Goal: Task Accomplishment & Management: Manage account settings

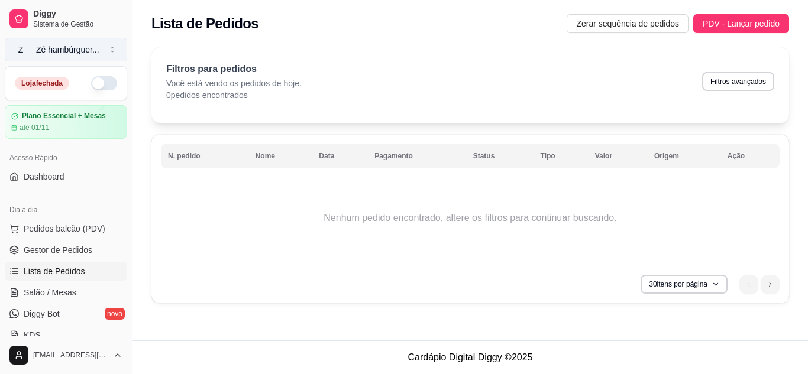
drag, startPoint x: 98, startPoint y: 53, endPoint x: 107, endPoint y: 43, distance: 13.8
click at [105, 43] on div "Diggy Sistema de Gestão Z Zé hambúrguer ..." at bounding box center [66, 33] width 132 height 66
click at [91, 83] on button "button" at bounding box center [104, 83] width 26 height 14
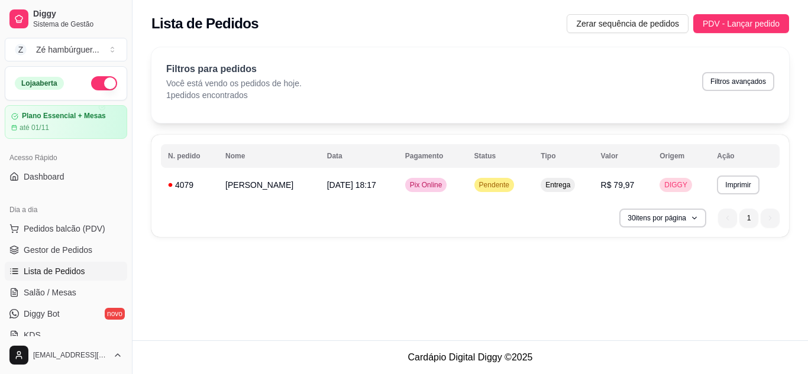
click at [584, 289] on div "**********" at bounding box center [471, 170] width 676 height 341
click at [544, 180] on div "Entrega" at bounding box center [558, 185] width 34 height 14
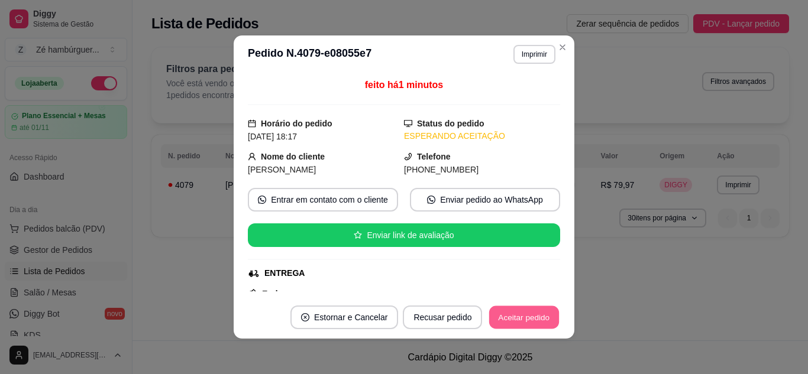
click at [515, 309] on button "Aceitar pedido" at bounding box center [524, 317] width 70 height 23
click at [522, 322] on button "Aceitar pedido" at bounding box center [524, 318] width 72 height 24
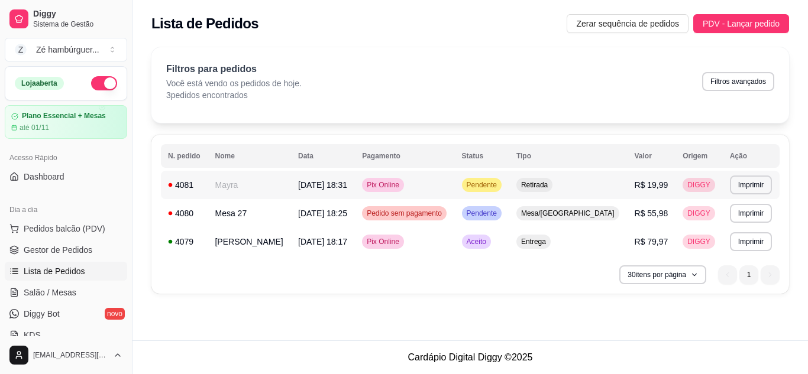
click at [499, 182] on span "Pendente" at bounding box center [481, 184] width 35 height 9
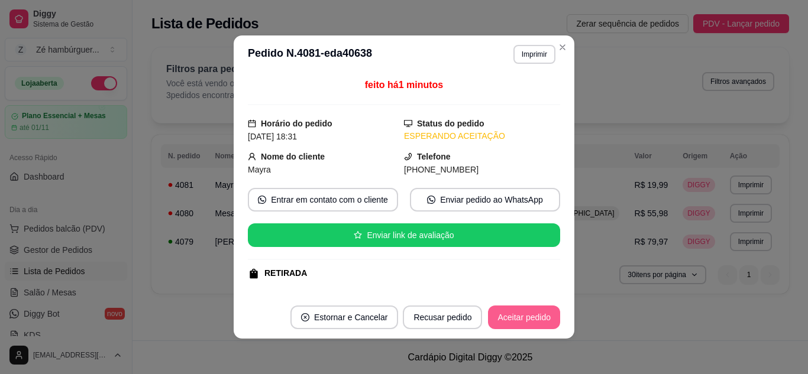
click at [505, 314] on button "Aceitar pedido" at bounding box center [524, 318] width 72 height 24
click at [505, 320] on button "Aceitar pedido" at bounding box center [524, 318] width 72 height 24
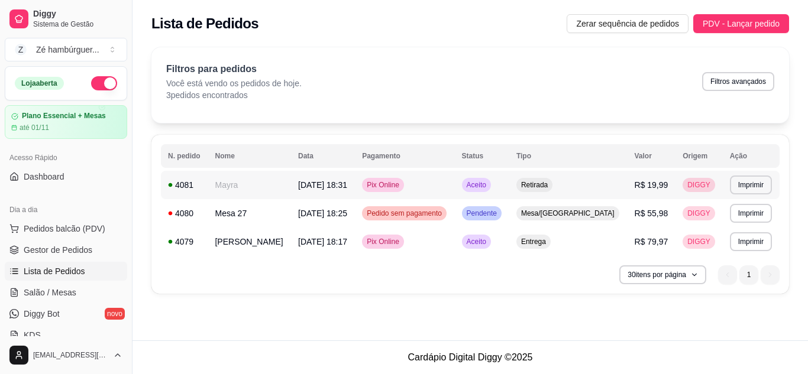
click at [489, 191] on div "Aceito" at bounding box center [476, 185] width 29 height 14
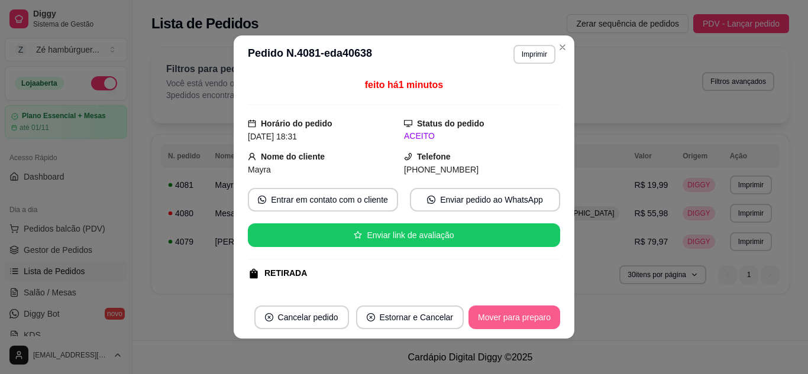
click at [490, 326] on button "Mover para preparo" at bounding box center [515, 318] width 92 height 24
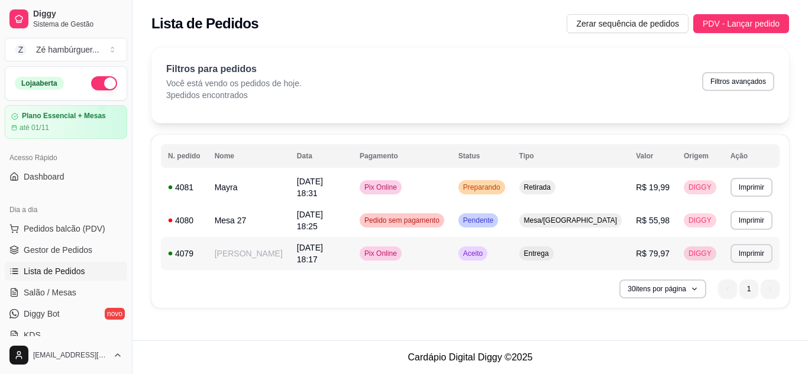
click at [483, 249] on span "Aceito" at bounding box center [473, 253] width 24 height 9
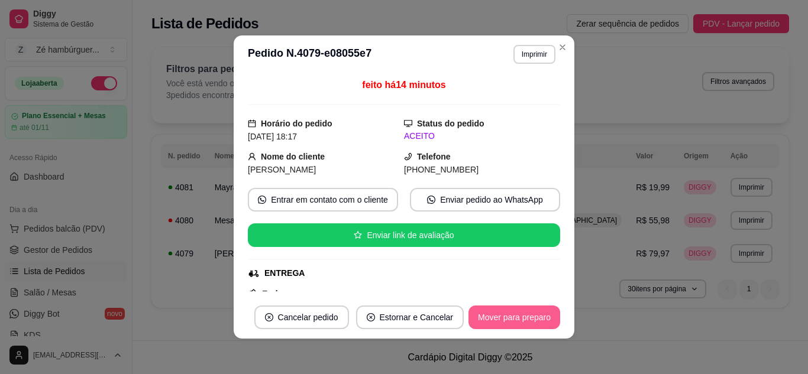
click at [516, 312] on button "Mover para preparo" at bounding box center [515, 318] width 92 height 24
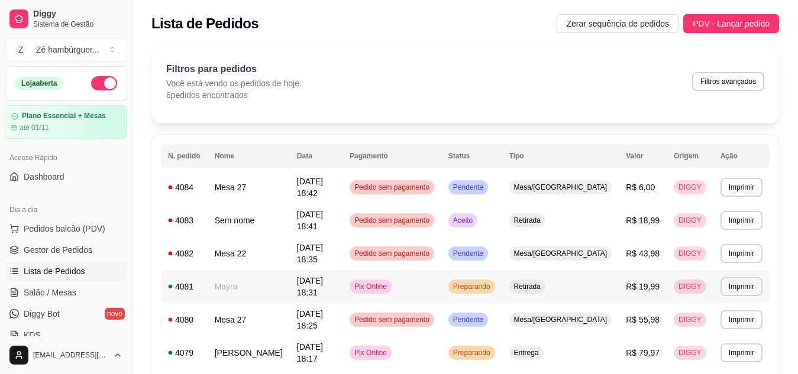
click at [482, 280] on div "Preparando" at bounding box center [471, 287] width 47 height 14
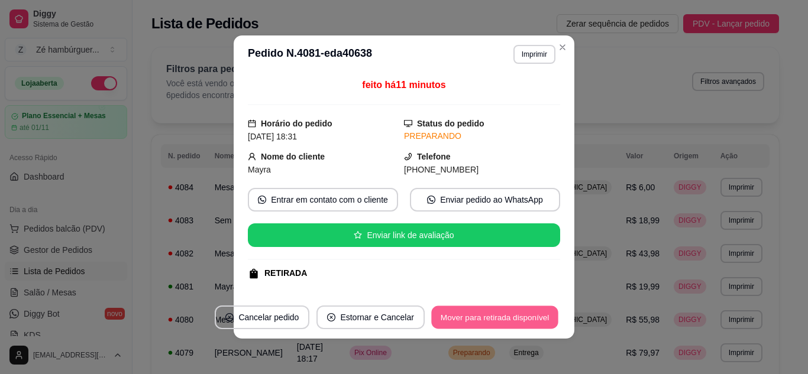
click at [516, 316] on button "Mover para retirada disponível" at bounding box center [494, 317] width 127 height 23
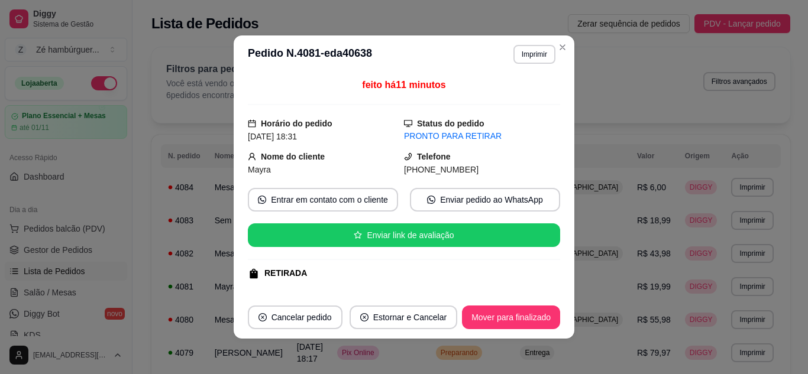
click at [503, 305] on footer "Cancelar pedido Estornar e Cancelar Mover para finalizado" at bounding box center [404, 317] width 341 height 43
click at [501, 314] on button "Mover para finalizado" at bounding box center [511, 318] width 98 height 24
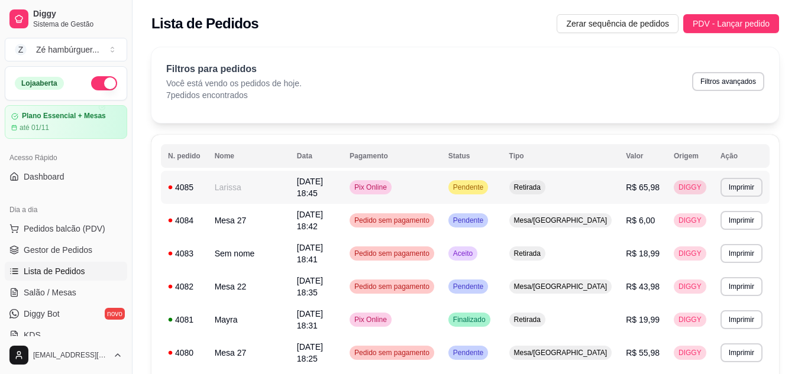
click at [483, 186] on span "Pendente" at bounding box center [468, 187] width 35 height 9
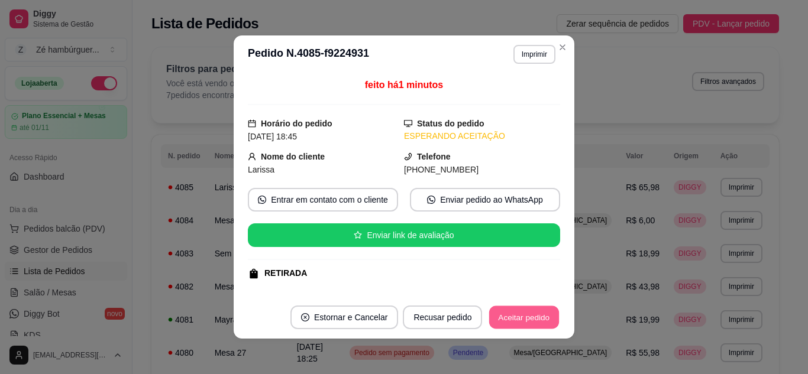
click at [511, 323] on button "Aceitar pedido" at bounding box center [524, 317] width 70 height 23
click at [513, 321] on button "Mover para preparo" at bounding box center [515, 318] width 92 height 24
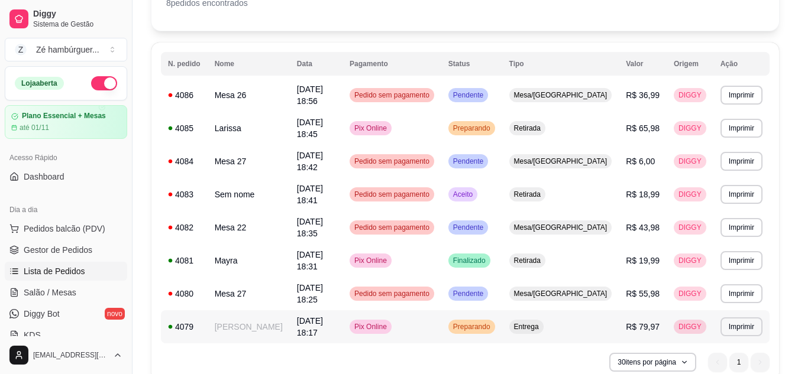
scroll to position [109, 0]
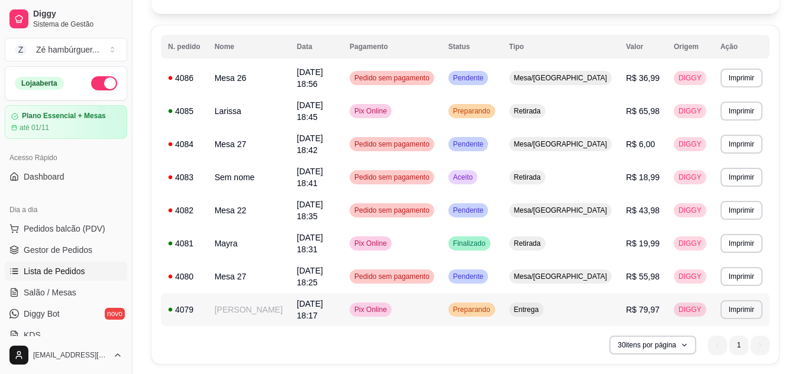
click at [541, 305] on span "Entrega" at bounding box center [527, 309] width 30 height 9
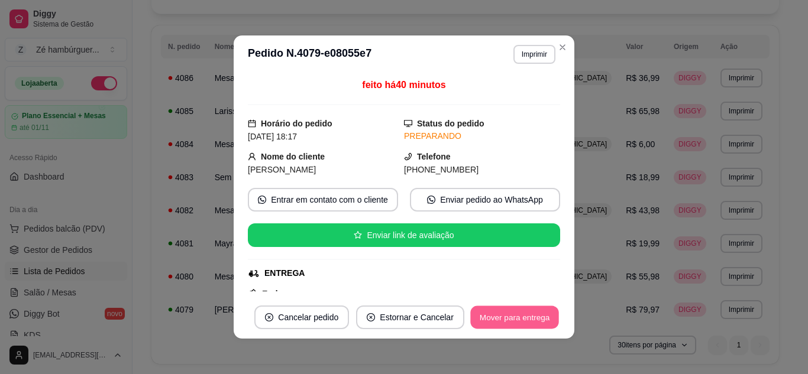
click at [508, 313] on button "Mover para entrega" at bounding box center [514, 317] width 89 height 23
click at [506, 317] on button "Mover para finalizado" at bounding box center [511, 318] width 98 height 24
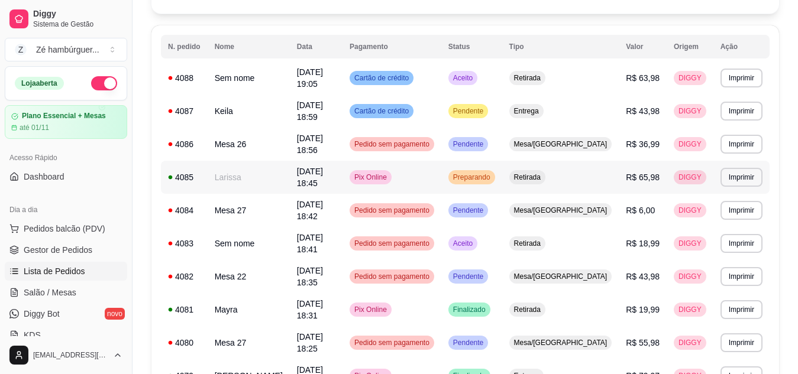
click at [543, 173] on span "Retirada" at bounding box center [527, 177] width 31 height 9
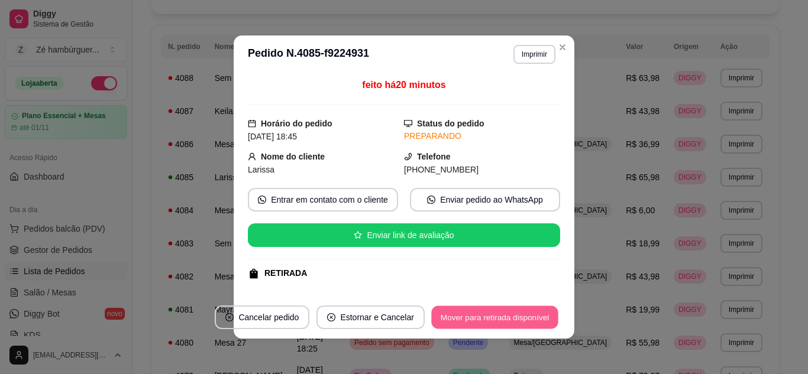
click at [480, 322] on button "Mover para retirada disponível" at bounding box center [494, 317] width 127 height 23
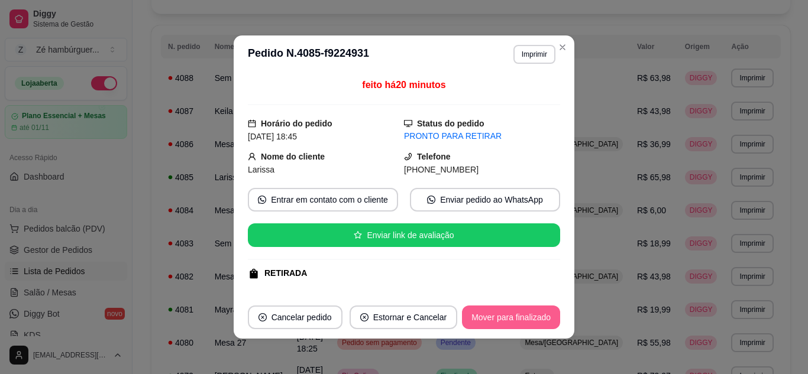
click at [480, 325] on button "Mover para finalizado" at bounding box center [511, 318] width 98 height 24
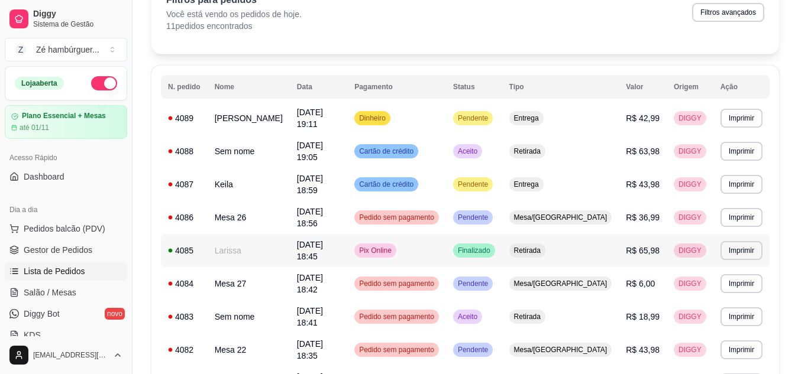
scroll to position [0, 0]
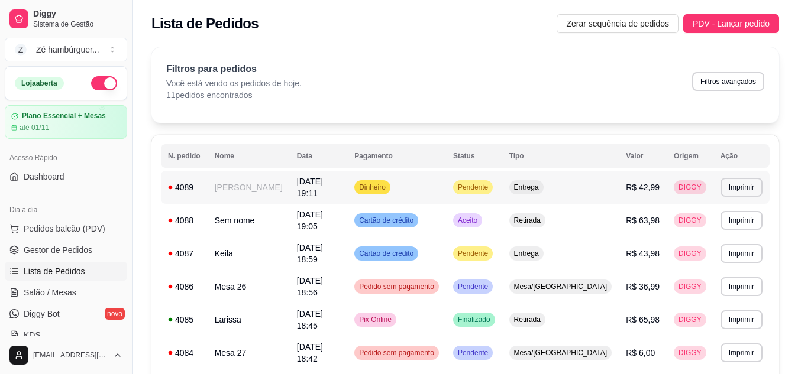
click at [541, 187] on span "Entrega" at bounding box center [527, 187] width 30 height 9
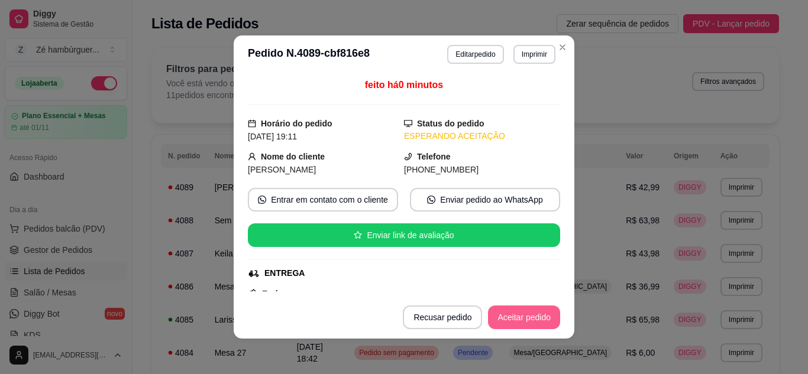
click at [525, 319] on button "Aceitar pedido" at bounding box center [524, 318] width 72 height 24
click at [525, 319] on button "Mover para preparo" at bounding box center [515, 318] width 92 height 24
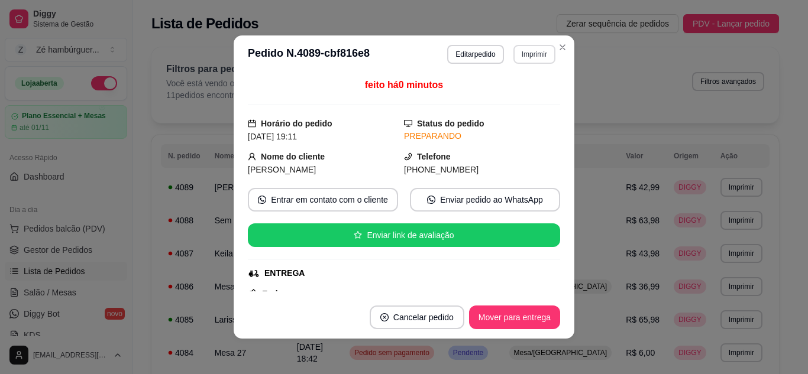
click at [528, 54] on button "Imprimir" at bounding box center [535, 54] width 42 height 19
click at [523, 98] on button "Impressora" at bounding box center [508, 95] width 83 height 18
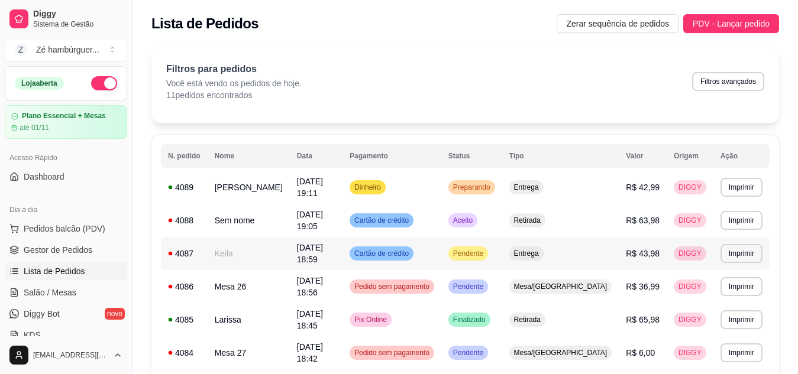
click at [541, 249] on span "Entrega" at bounding box center [527, 253] width 30 height 9
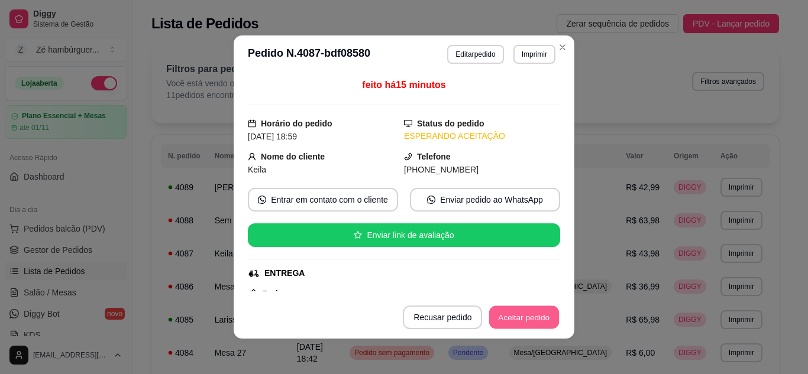
click at [523, 316] on button "Aceitar pedido" at bounding box center [524, 317] width 70 height 23
click at [524, 321] on button "Mover para preparo" at bounding box center [515, 318] width 92 height 24
click at [527, 323] on button "Mover para entrega" at bounding box center [514, 318] width 91 height 24
click at [518, 322] on button "Mover para finalizado" at bounding box center [511, 318] width 98 height 24
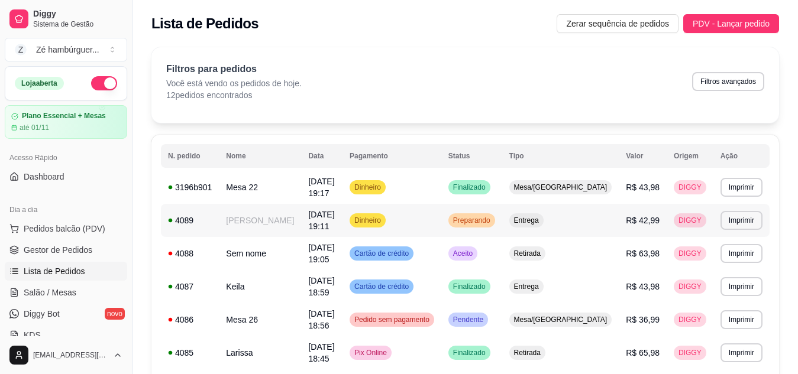
click at [541, 216] on span "Entrega" at bounding box center [527, 220] width 30 height 9
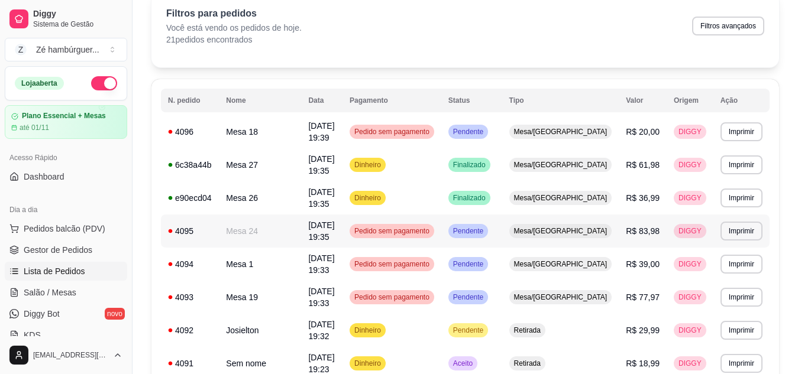
scroll to position [118, 0]
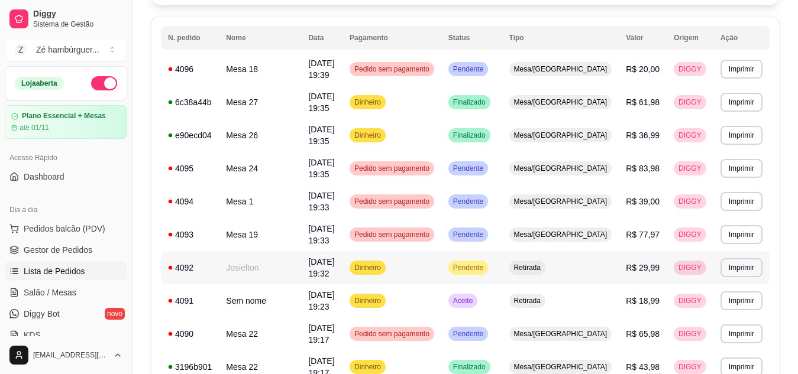
click at [543, 263] on span "Retirada" at bounding box center [527, 267] width 31 height 9
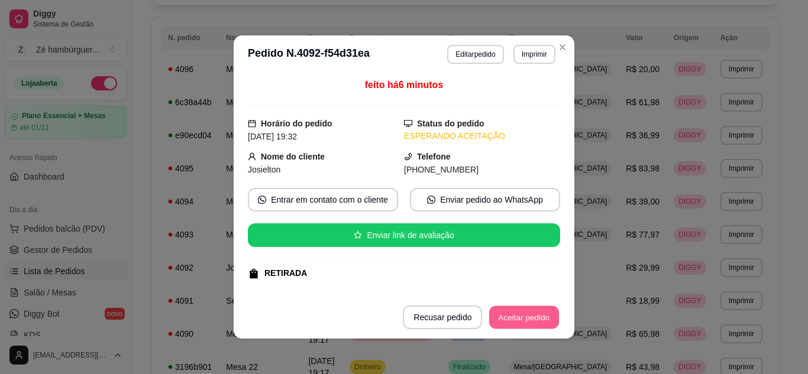
click at [519, 322] on button "Aceitar pedido" at bounding box center [524, 317] width 70 height 23
click at [521, 323] on button "Mover para preparo" at bounding box center [514, 317] width 89 height 23
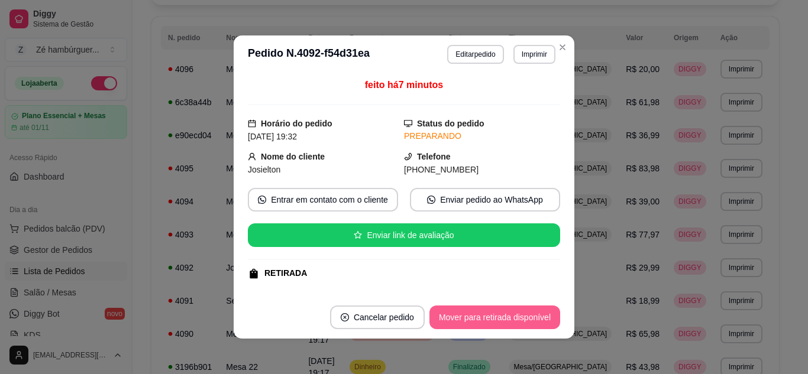
click at [521, 323] on button "Mover para retirada disponível" at bounding box center [494, 318] width 131 height 24
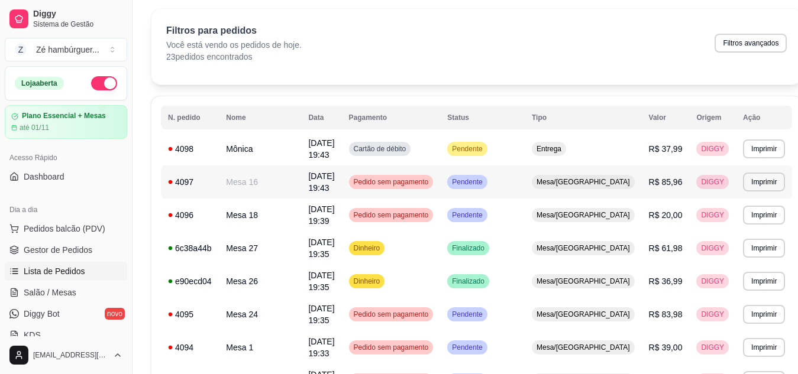
scroll to position [59, 0]
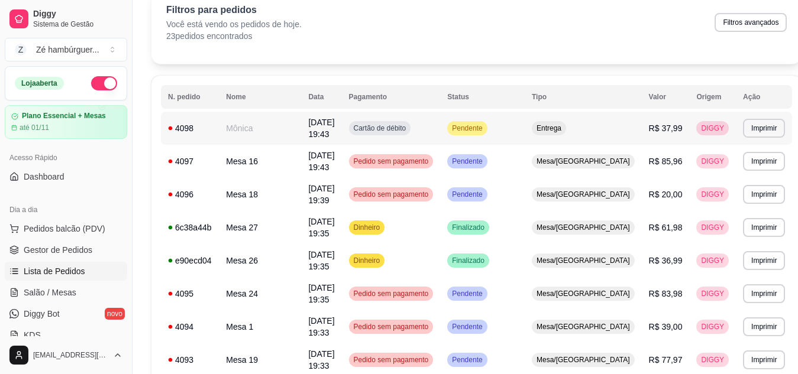
click at [564, 129] on span "Entrega" at bounding box center [549, 128] width 30 height 9
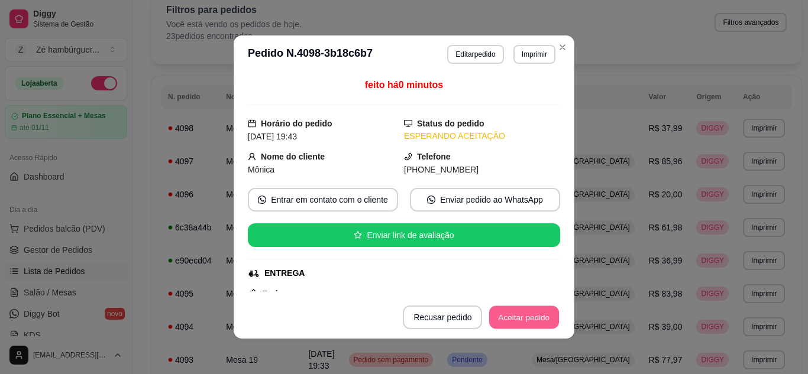
click at [530, 313] on button "Aceitar pedido" at bounding box center [524, 317] width 70 height 23
click at [531, 314] on button "Mover para preparo" at bounding box center [515, 318] width 92 height 24
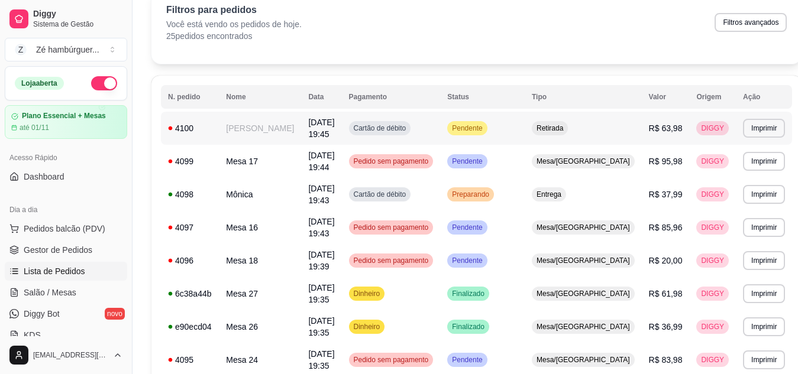
click at [479, 124] on span "Pendente" at bounding box center [467, 128] width 35 height 9
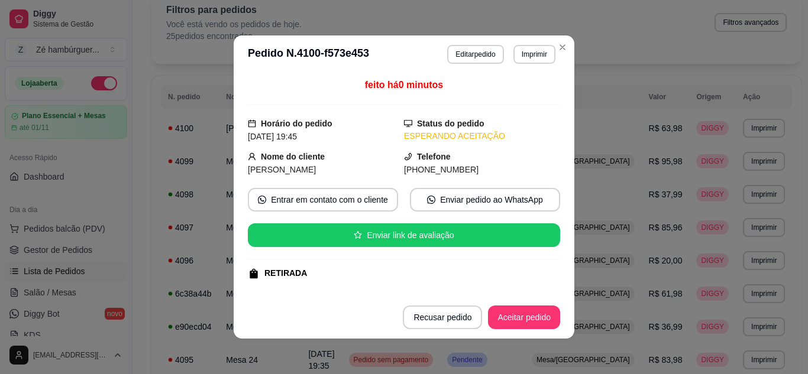
drag, startPoint x: 535, startPoint y: 330, endPoint x: 531, endPoint y: 318, distance: 13.3
click at [535, 327] on footer "Recusar pedido Aceitar pedido" at bounding box center [404, 317] width 341 height 43
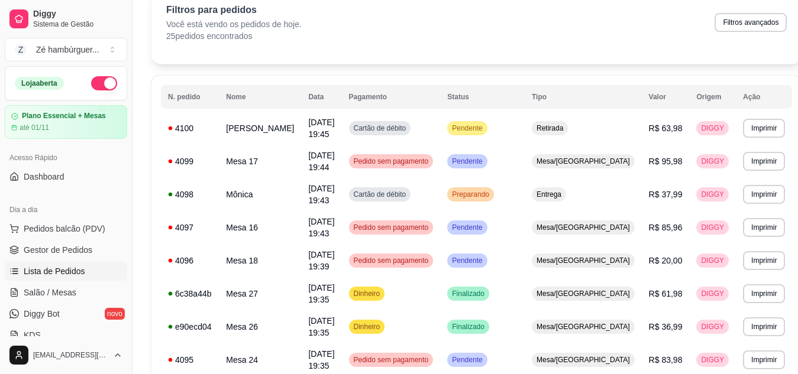
click at [579, 31] on div "Filtros para pedidos Você está vendo os pedidos de hoje. 25 pedidos encontrados…" at bounding box center [476, 22] width 621 height 39
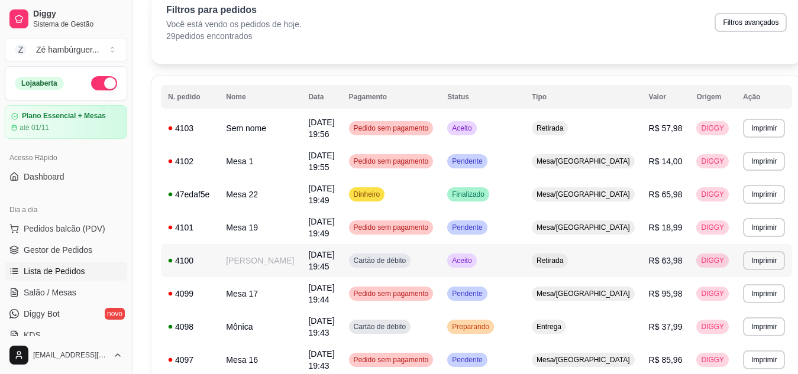
click at [566, 256] on span "Retirada" at bounding box center [549, 260] width 31 height 9
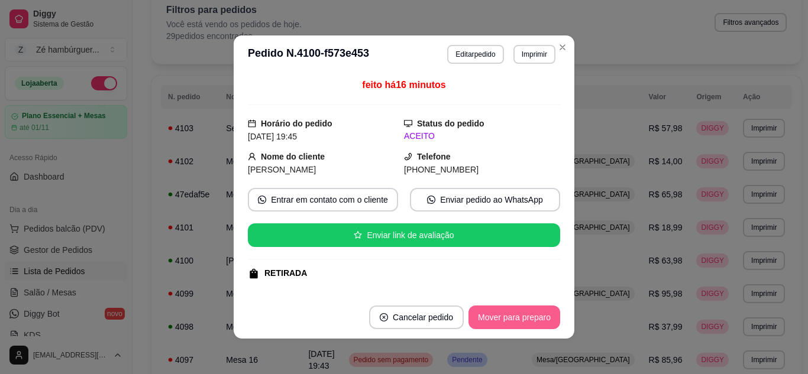
click at [498, 328] on button "Mover para preparo" at bounding box center [515, 318] width 92 height 24
click at [508, 320] on button "Mover para retirada disponível" at bounding box center [494, 318] width 131 height 24
click at [507, 325] on button "Mover para finalizado" at bounding box center [511, 318] width 98 height 24
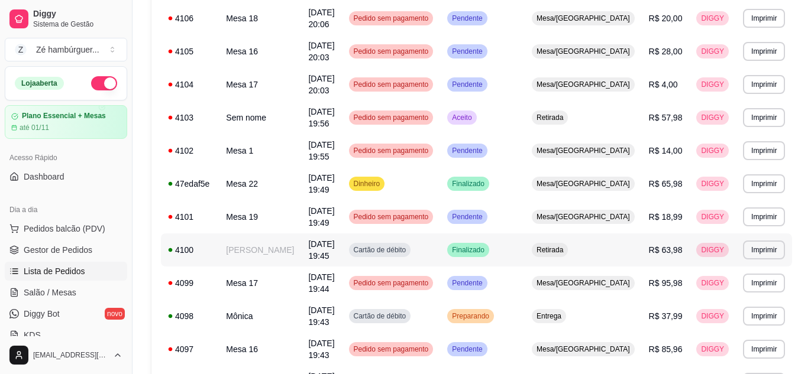
scroll to position [177, 0]
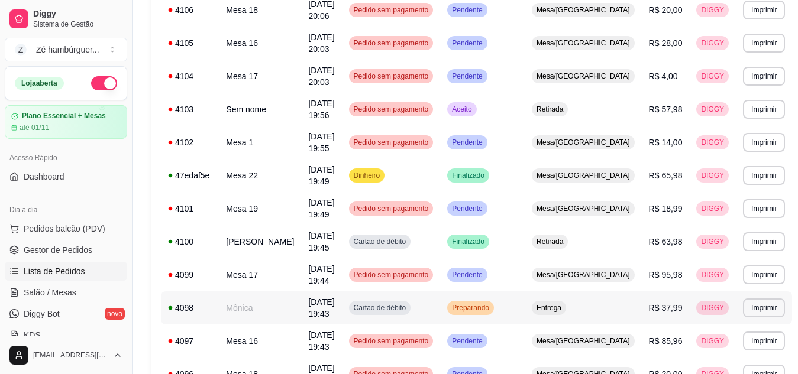
click at [489, 303] on span "Preparando" at bounding box center [471, 307] width 42 height 9
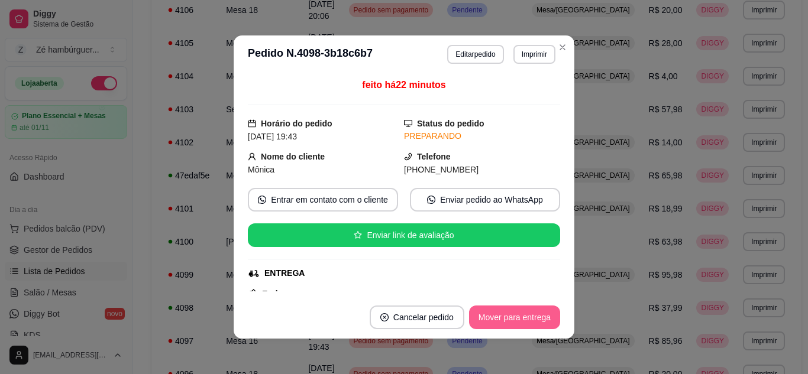
click at [505, 322] on button "Mover para entrega" at bounding box center [514, 318] width 91 height 24
click at [503, 322] on button "Mover para finalizado" at bounding box center [511, 318] width 98 height 24
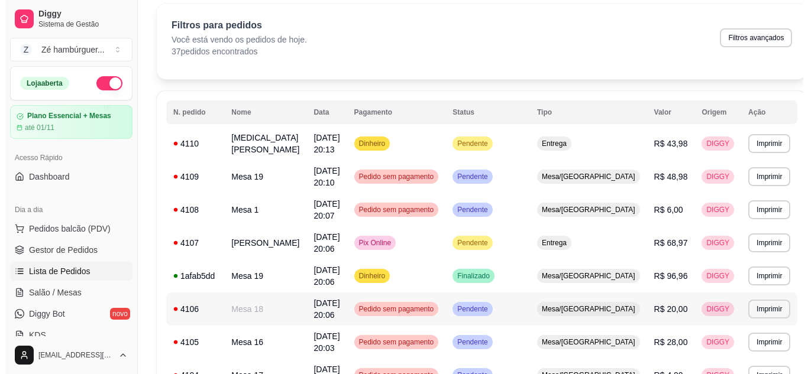
scroll to position [0, 0]
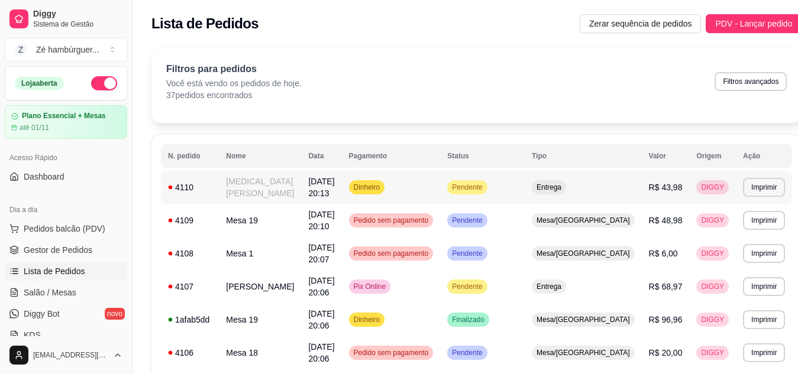
click at [564, 186] on span "Entrega" at bounding box center [549, 187] width 30 height 9
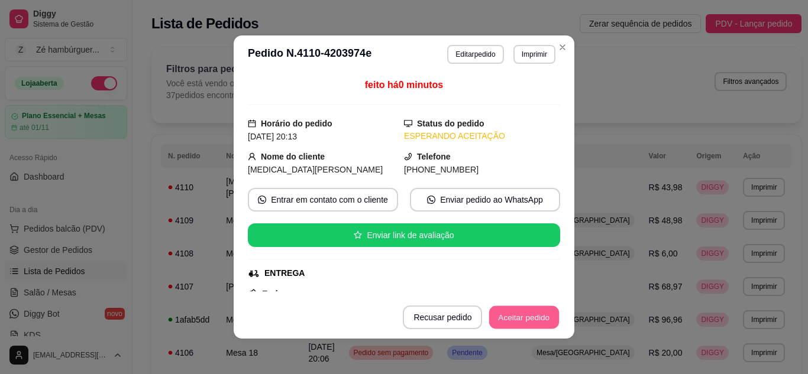
click at [521, 324] on button "Aceitar pedido" at bounding box center [524, 317] width 70 height 23
click at [520, 324] on button "Aceitar pedido" at bounding box center [524, 317] width 70 height 23
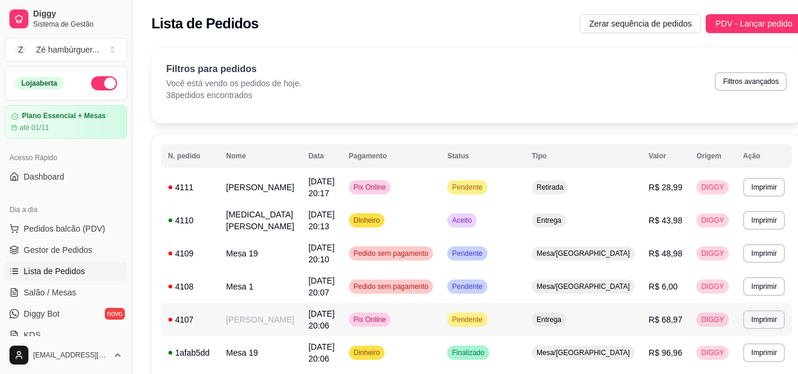
click at [564, 319] on span "Entrega" at bounding box center [549, 319] width 30 height 9
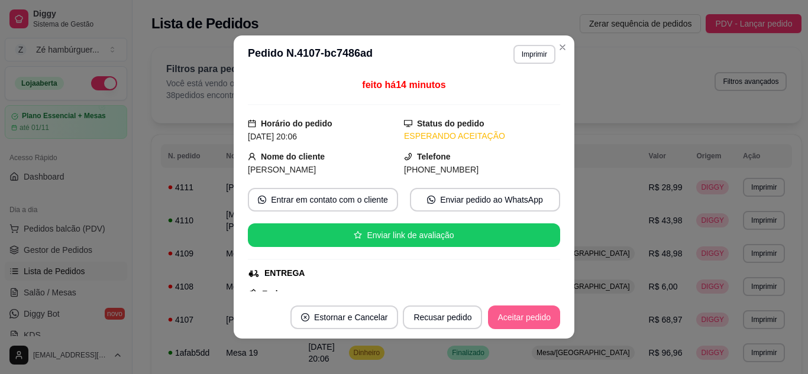
click at [515, 314] on button "Aceitar pedido" at bounding box center [524, 318] width 72 height 24
click at [519, 325] on button "Aceitar pedido" at bounding box center [524, 318] width 72 height 24
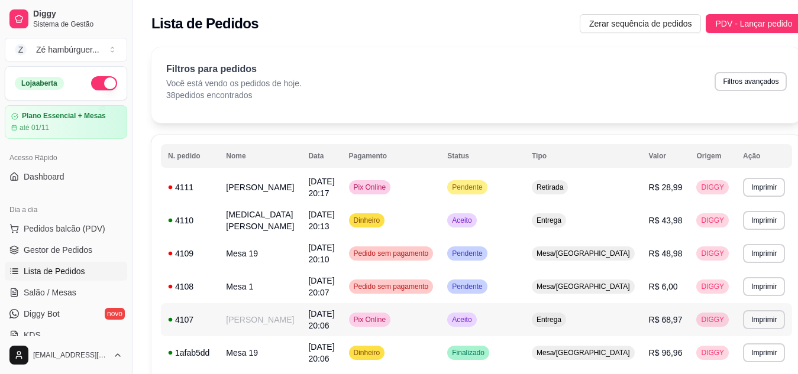
click at [564, 321] on span "Entrega" at bounding box center [549, 319] width 30 height 9
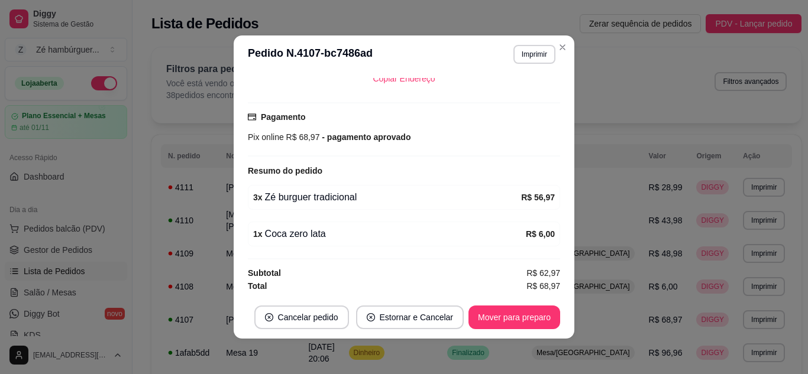
scroll to position [297, 0]
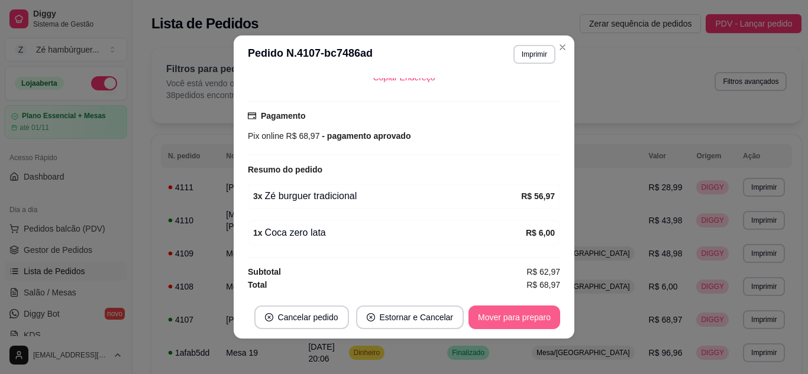
click at [483, 324] on button "Mover para preparo" at bounding box center [515, 318] width 92 height 24
click at [487, 322] on button "Mover para entrega" at bounding box center [514, 318] width 91 height 24
click at [503, 322] on button "Mover para finalizado" at bounding box center [511, 318] width 98 height 24
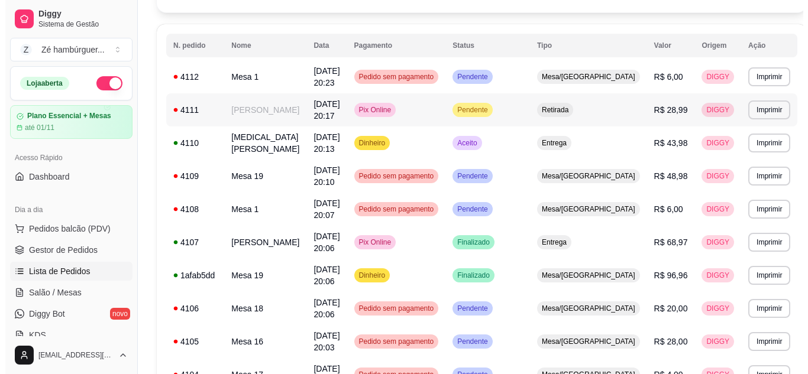
scroll to position [118, 0]
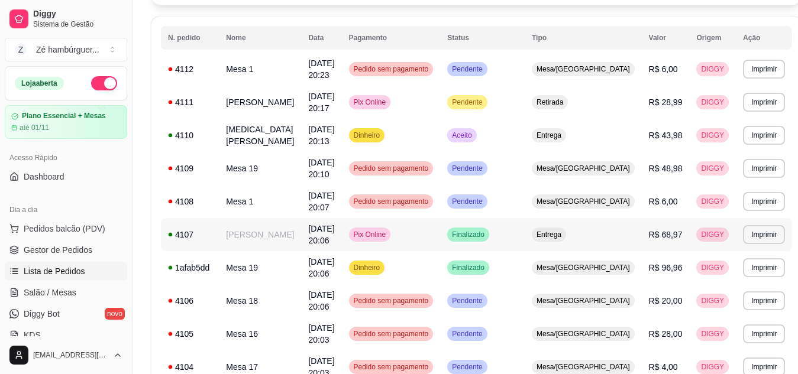
click at [564, 232] on span "Entrega" at bounding box center [549, 234] width 30 height 9
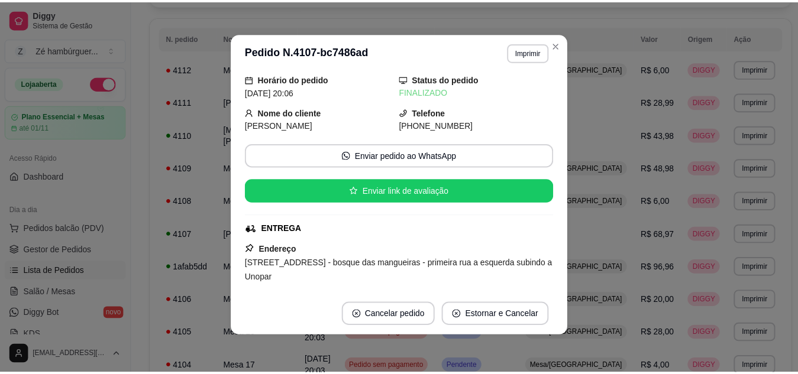
scroll to position [0, 0]
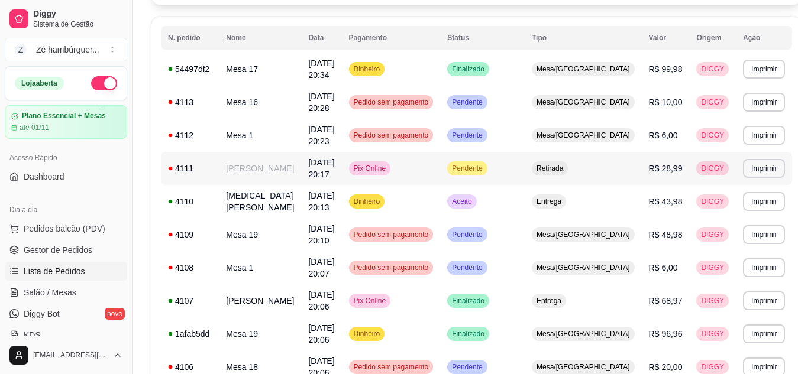
click at [566, 167] on span "Retirada" at bounding box center [549, 168] width 31 height 9
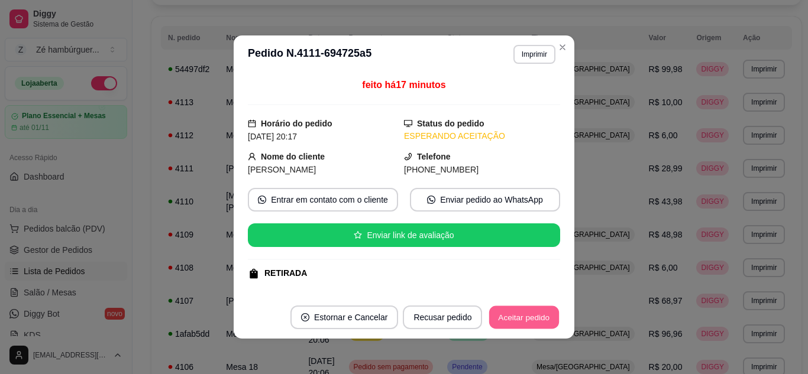
click at [532, 318] on button "Aceitar pedido" at bounding box center [524, 317] width 70 height 23
click at [532, 320] on button "Mover para preparo" at bounding box center [515, 318] width 92 height 24
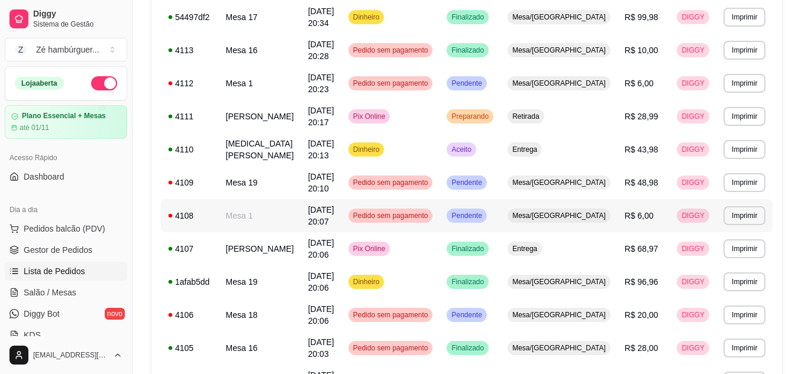
scroll to position [355, 0]
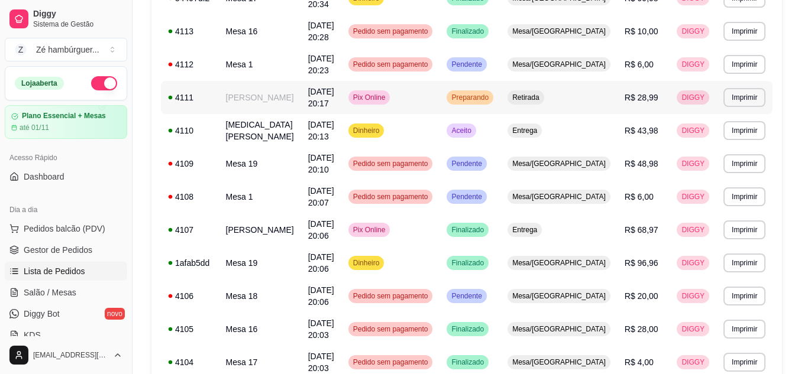
click at [541, 96] on span "Retirada" at bounding box center [525, 97] width 31 height 9
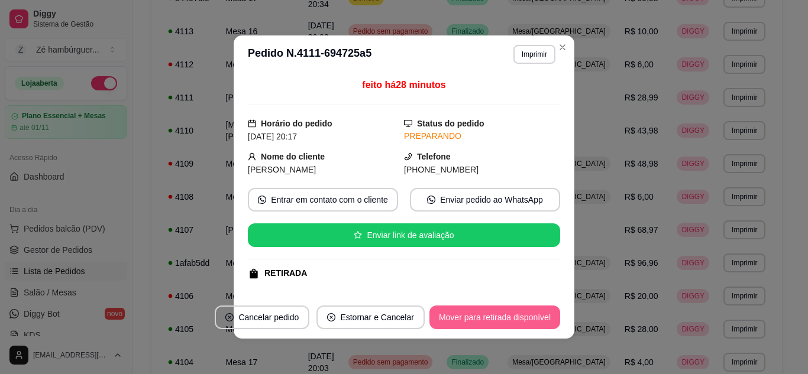
click at [472, 310] on button "Mover para retirada disponível" at bounding box center [494, 318] width 131 height 24
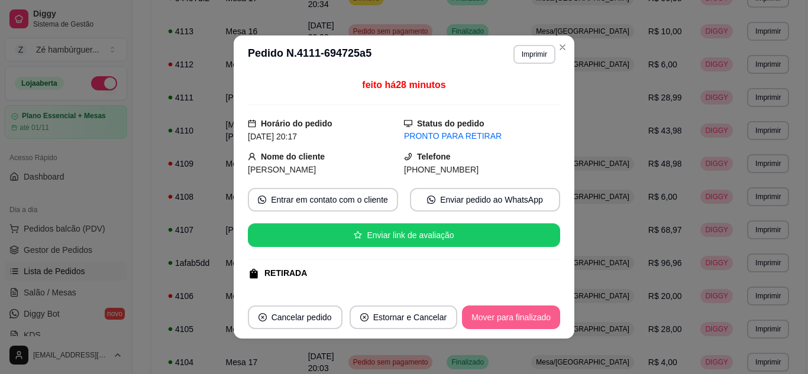
click at [498, 324] on button "Mover para finalizado" at bounding box center [511, 318] width 98 height 24
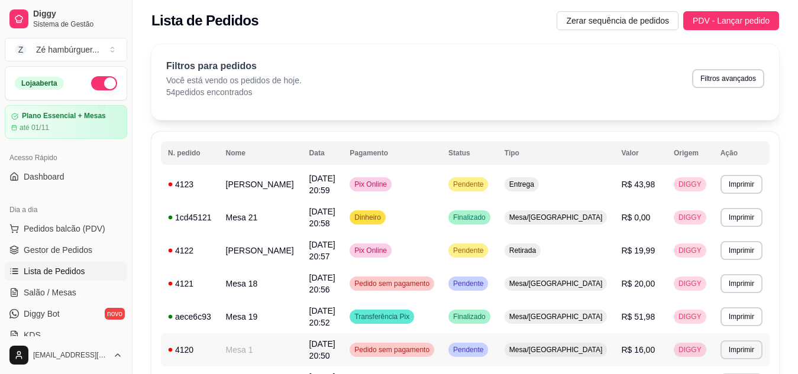
scroll to position [0, 0]
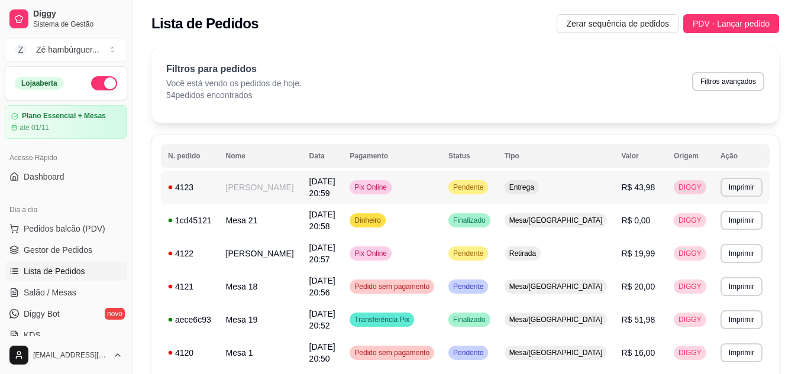
click at [537, 188] on span "Entrega" at bounding box center [522, 187] width 30 height 9
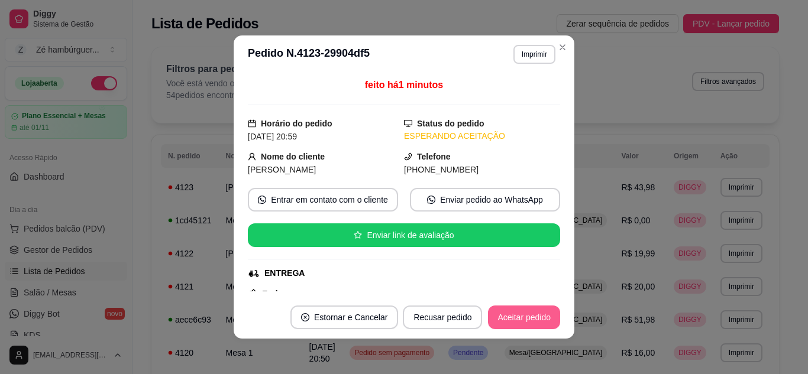
click at [528, 318] on button "Aceitar pedido" at bounding box center [524, 318] width 72 height 24
click at [529, 319] on button "Aceitar pedido" at bounding box center [524, 317] width 70 height 23
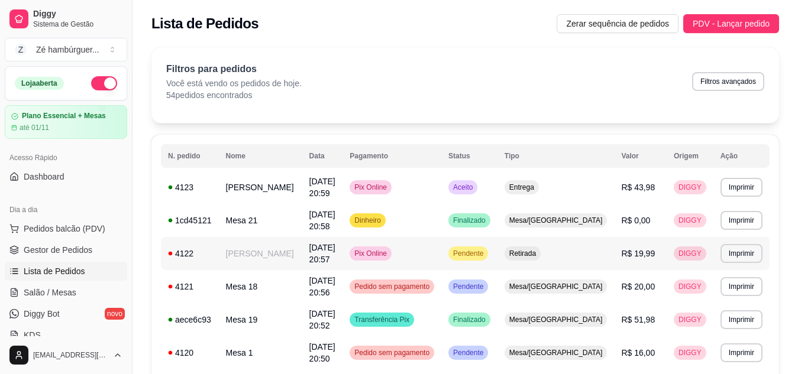
click at [538, 254] on span "Retirada" at bounding box center [522, 253] width 31 height 9
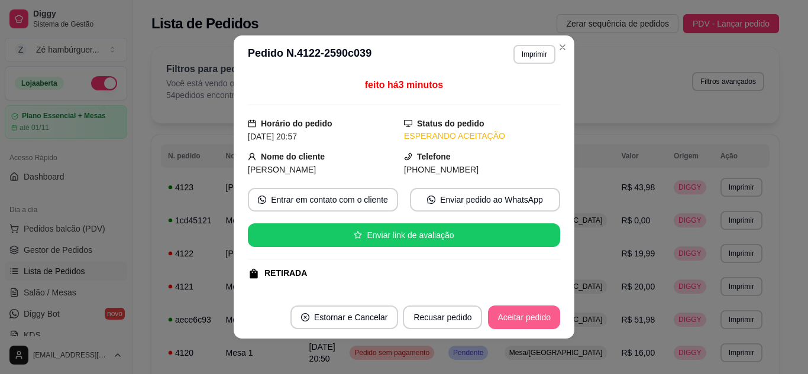
click at [505, 320] on button "Aceitar pedido" at bounding box center [524, 318] width 72 height 24
click at [505, 320] on button "Aceitar pedido" at bounding box center [524, 317] width 70 height 23
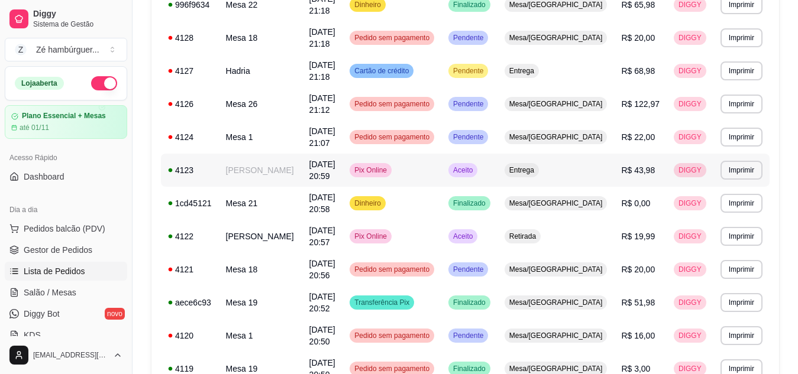
scroll to position [237, 0]
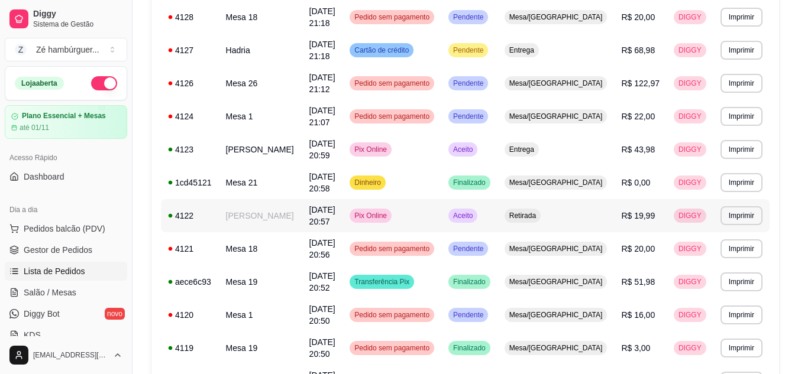
click at [538, 218] on span "Retirada" at bounding box center [522, 215] width 31 height 9
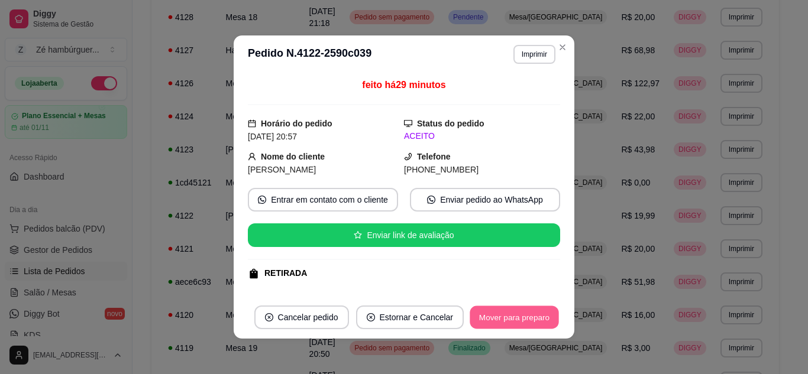
click at [509, 319] on button "Mover para preparo" at bounding box center [514, 317] width 89 height 23
click at [500, 317] on button "Mover para retirada disponível" at bounding box center [494, 317] width 127 height 23
click at [517, 322] on button "Mover para finalizado" at bounding box center [511, 318] width 98 height 24
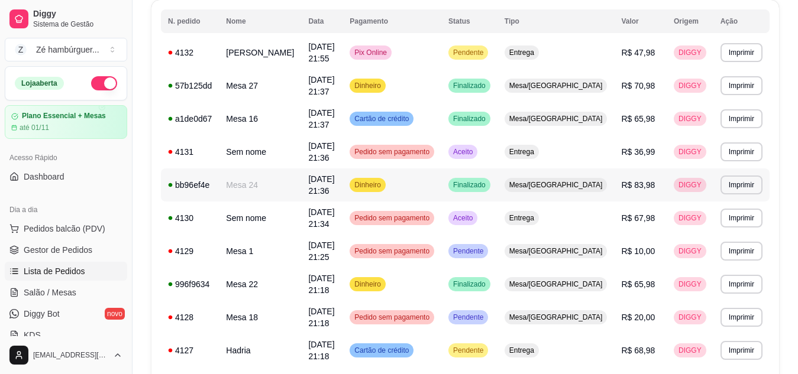
scroll to position [118, 0]
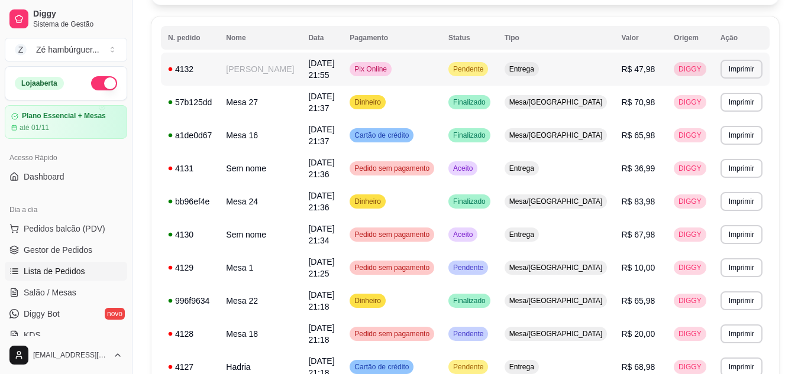
click at [537, 67] on span "Entrega" at bounding box center [522, 68] width 30 height 9
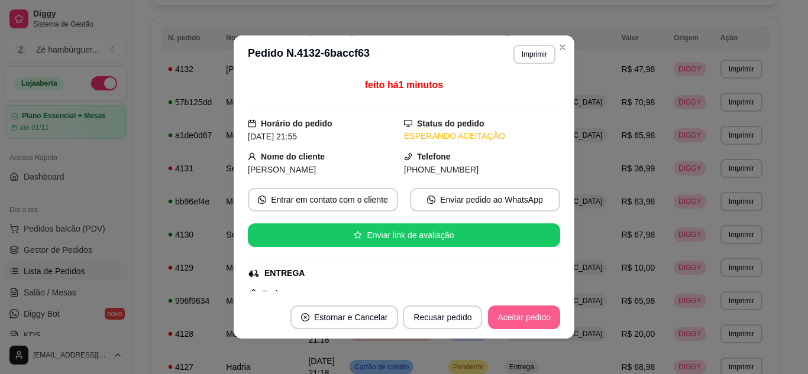
click at [530, 319] on button "Aceitar pedido" at bounding box center [524, 318] width 72 height 24
click at [518, 317] on button "Aceitar pedido" at bounding box center [524, 318] width 72 height 24
click at [518, 317] on button "Mover para preparo" at bounding box center [515, 318] width 92 height 24
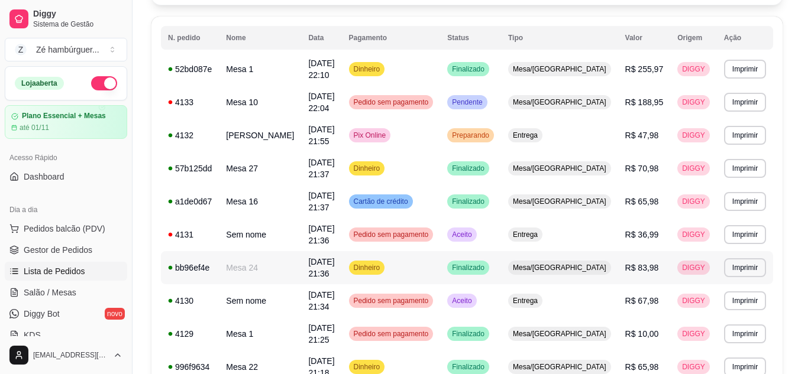
scroll to position [59, 0]
